Goal: Check status: Check status

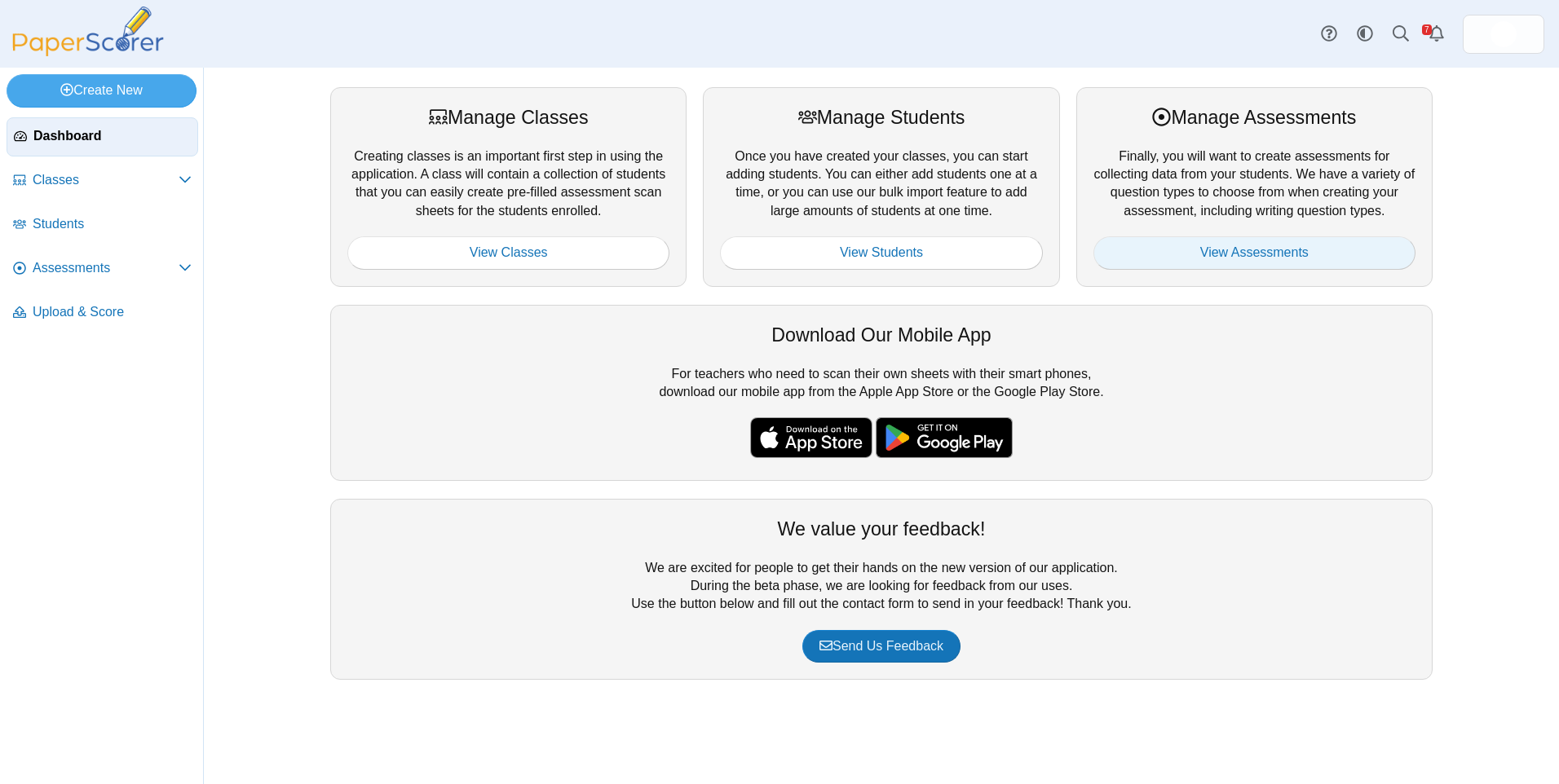
click at [1213, 247] on link "View Assessments" at bounding box center [1255, 253] width 322 height 33
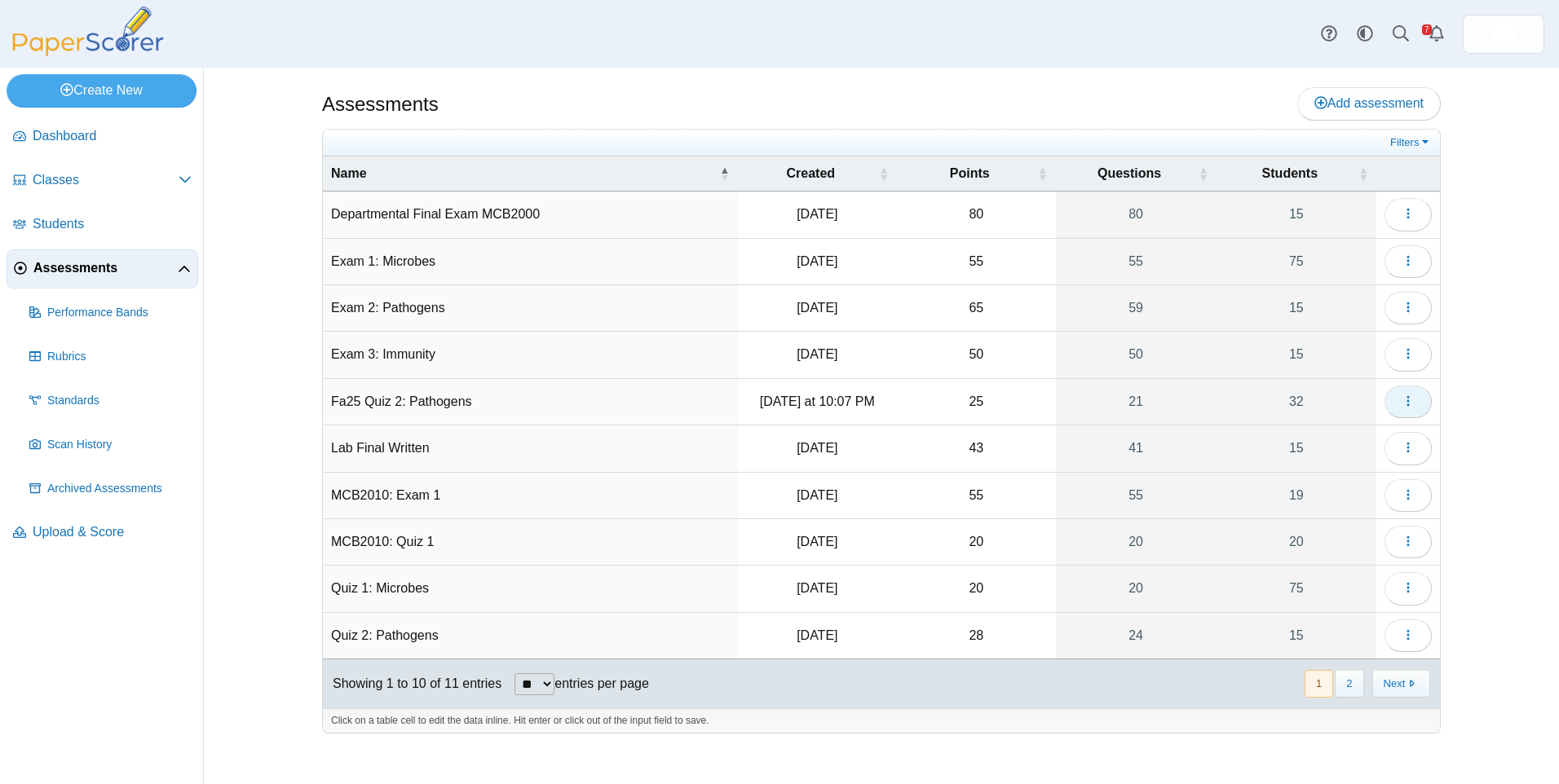
click at [1418, 401] on button "button" at bounding box center [1408, 401] width 47 height 33
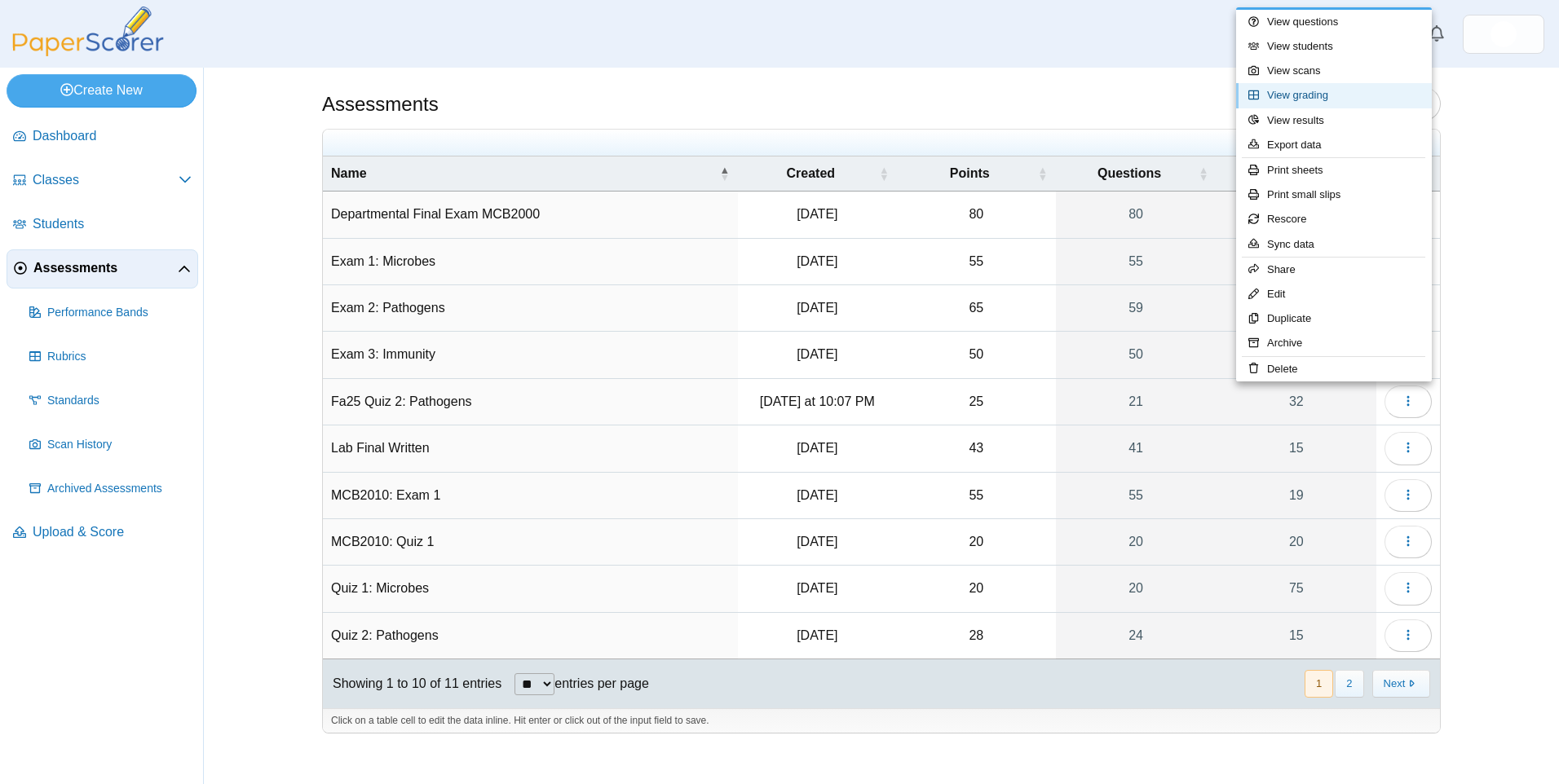
click at [1357, 90] on link "View grading" at bounding box center [1335, 95] width 196 height 24
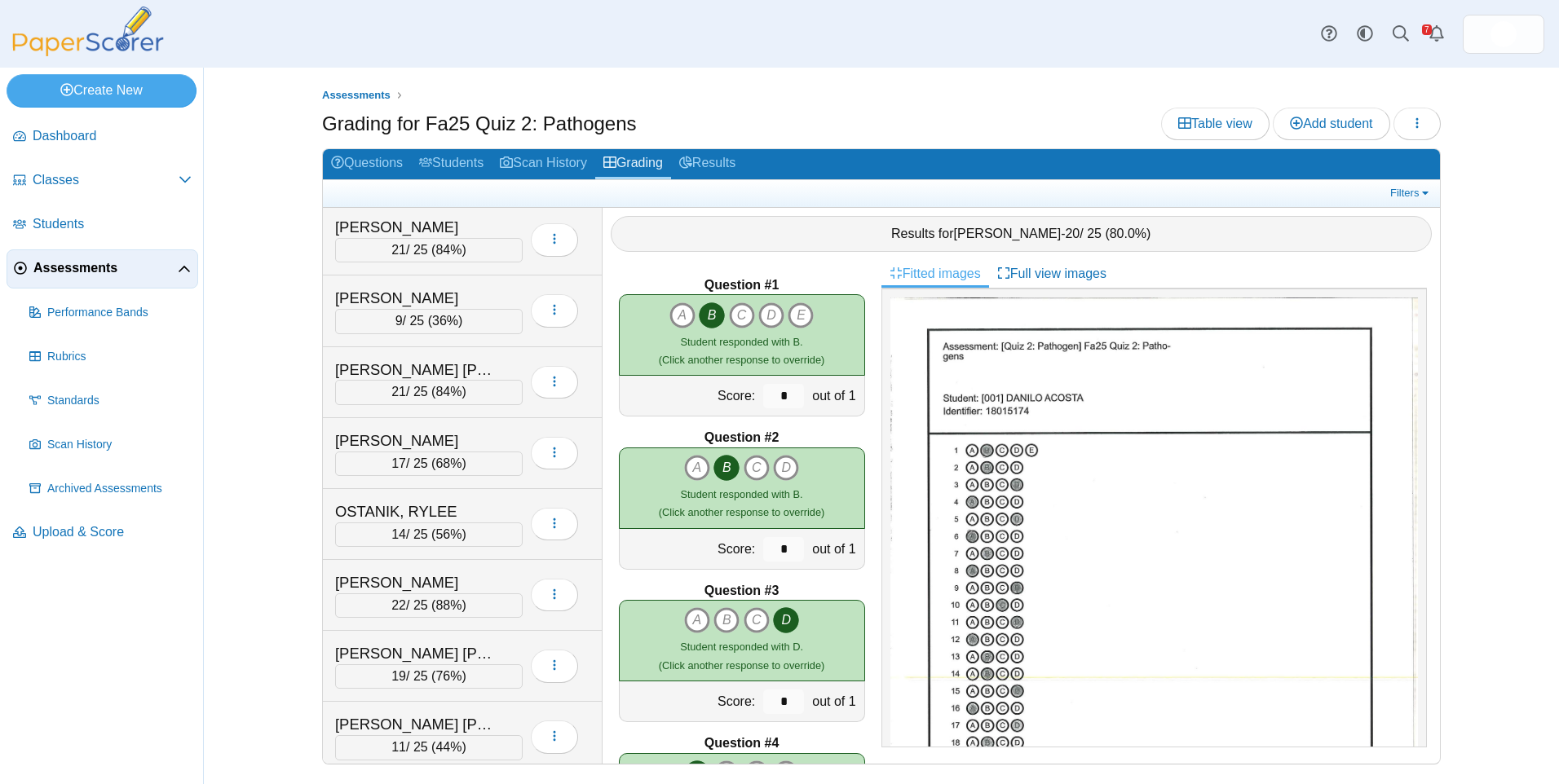
scroll to position [1386, 0]
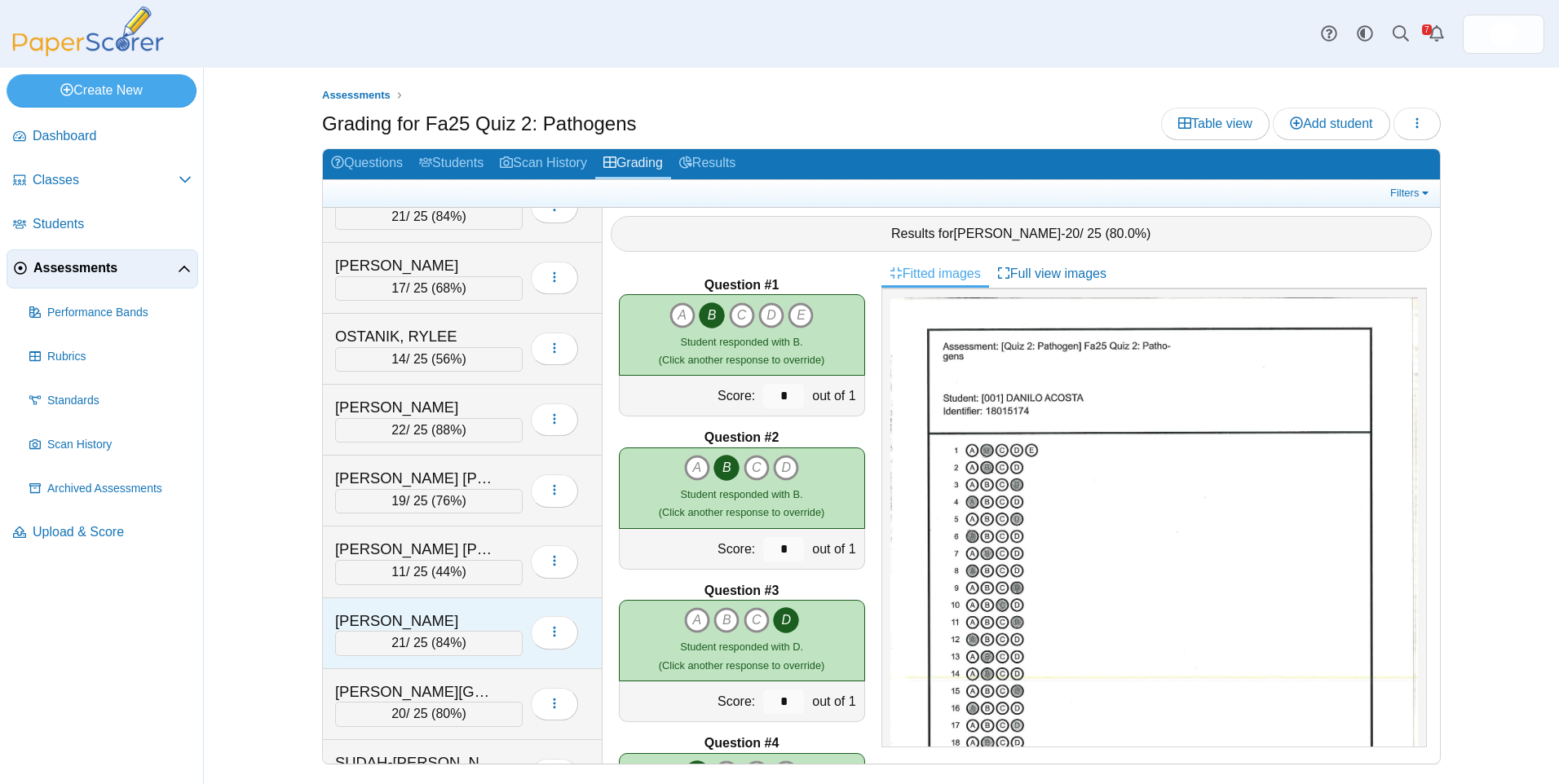
click at [447, 644] on span "84%" at bounding box center [449, 643] width 26 height 14
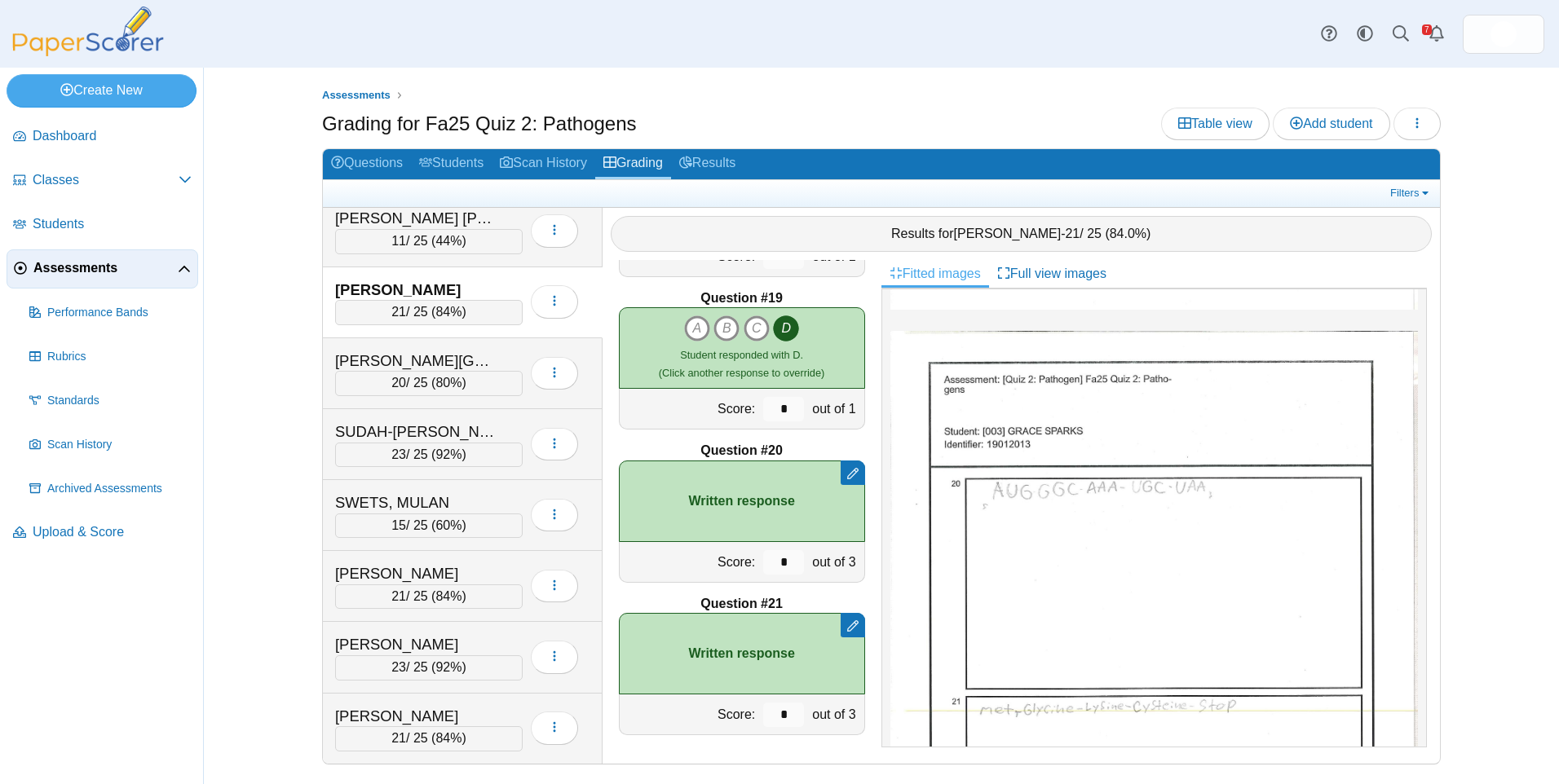
scroll to position [571, 0]
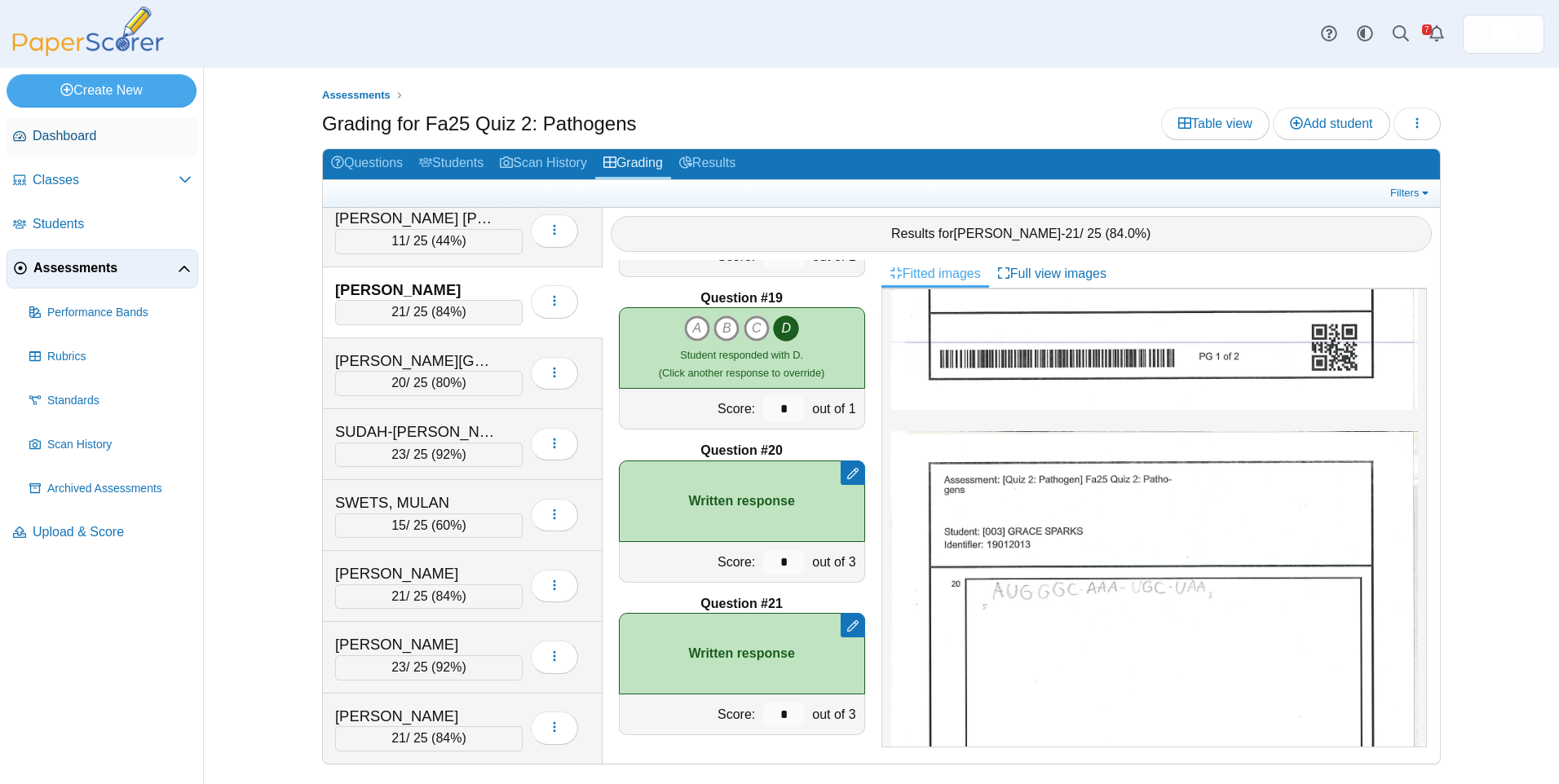
click at [50, 136] on span "Dashboard" at bounding box center [112, 136] width 159 height 18
